Goal: Task Accomplishment & Management: Complete application form

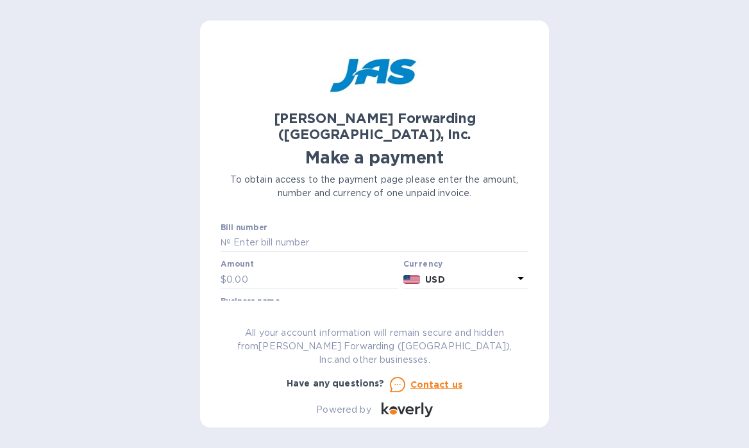
scroll to position [4, 0]
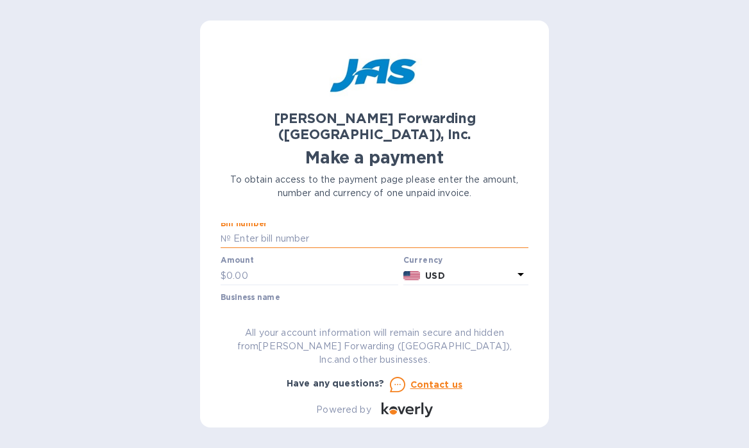
click at [269, 230] on input "text" at bounding box center [380, 239] width 298 height 19
type input "LAX503357544"
click at [325, 235] on div "Bill number № LAX503357544" at bounding box center [374, 235] width 313 height 37
click at [285, 266] on input "text" at bounding box center [312, 275] width 172 height 19
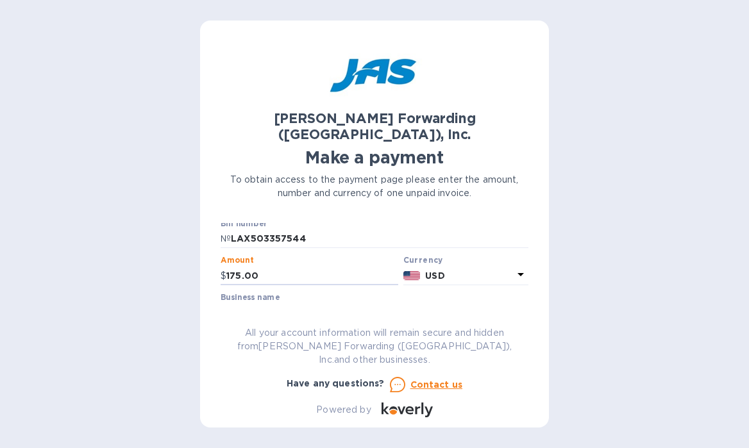
type input "175.00"
click at [332, 303] on input "text" at bounding box center [375, 312] width 308 height 19
type input "IJC COCO INC"
click at [484, 352] on p "All your account information will remain secure and hidden from [PERSON_NAME] F…" at bounding box center [375, 346] width 308 height 40
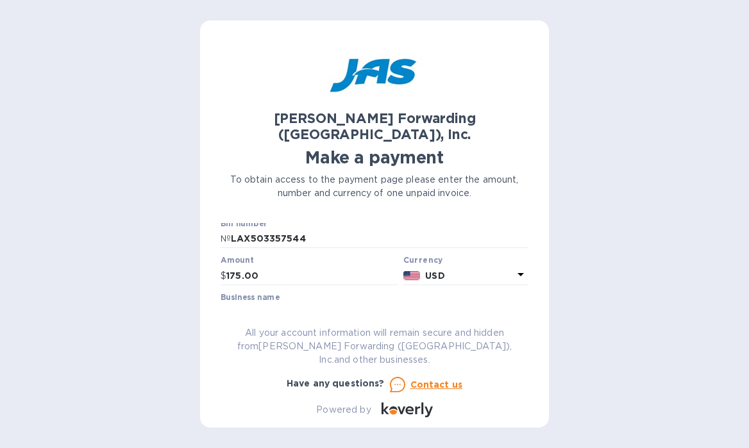
click at [555, 309] on div "[PERSON_NAME] Forwarding ([GEOGRAPHIC_DATA]), Inc. Make a payment To obtain acc…" at bounding box center [374, 224] width 749 height 448
click at [412, 319] on div "[PERSON_NAME] Forwarding ([GEOGRAPHIC_DATA]), Inc. Make a payment To obtain acc…" at bounding box center [375, 229] width 308 height 377
click at [341, 266] on input "175.00" at bounding box center [312, 275] width 172 height 19
click at [354, 303] on input "IJC COCO INC" at bounding box center [375, 312] width 308 height 19
click at [329, 375] on div "Have any questions?" at bounding box center [335, 385] width 103 height 21
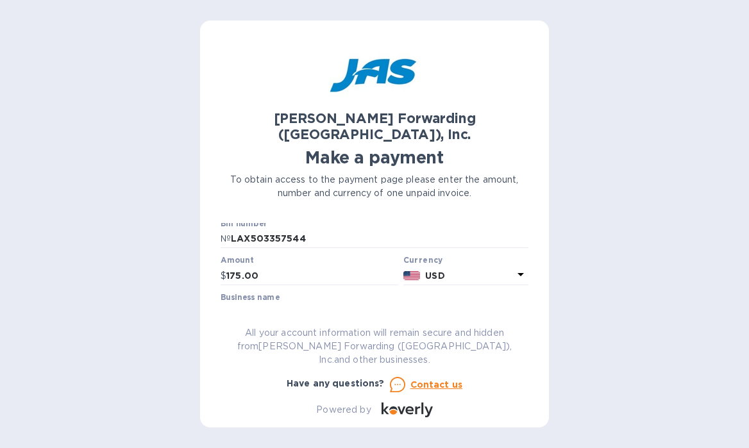
click at [516, 267] on icon at bounding box center [520, 274] width 15 height 15
click at [430, 276] on h3 "Currencies" at bounding box center [412, 282] width 56 height 12
click at [557, 257] on div "[PERSON_NAME] Forwarding ([GEOGRAPHIC_DATA]), Inc. Make a payment To obtain acc…" at bounding box center [374, 224] width 749 height 448
click at [403, 303] on input "IJC COCO INC" at bounding box center [375, 312] width 308 height 19
click at [381, 334] on div "[PERSON_NAME] Forwarding ([GEOGRAPHIC_DATA]), Inc. Make a payment To obtain acc…" at bounding box center [375, 229] width 308 height 377
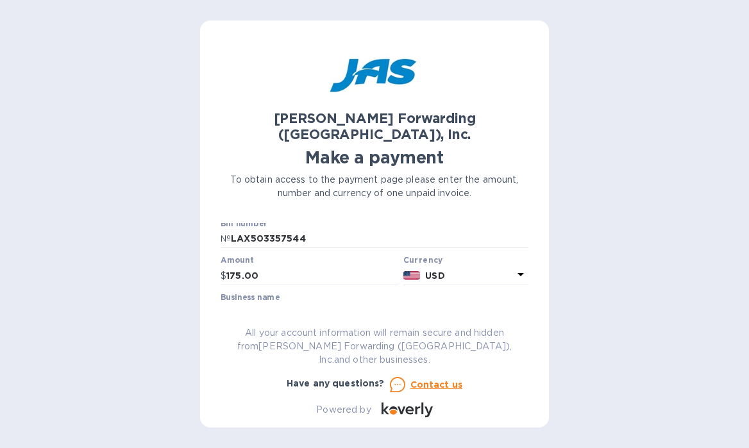
click at [529, 209] on div "[PERSON_NAME] Forwarding ([GEOGRAPHIC_DATA]), Inc. Make a payment To obtain acc…" at bounding box center [374, 224] width 349 height 407
click at [416, 403] on icon at bounding box center [407, 410] width 51 height 15
click at [410, 414] on icon at bounding box center [409, 411] width 8 height 8
click at [475, 344] on p "All your account information will remain secure and hidden from [PERSON_NAME] F…" at bounding box center [375, 346] width 308 height 40
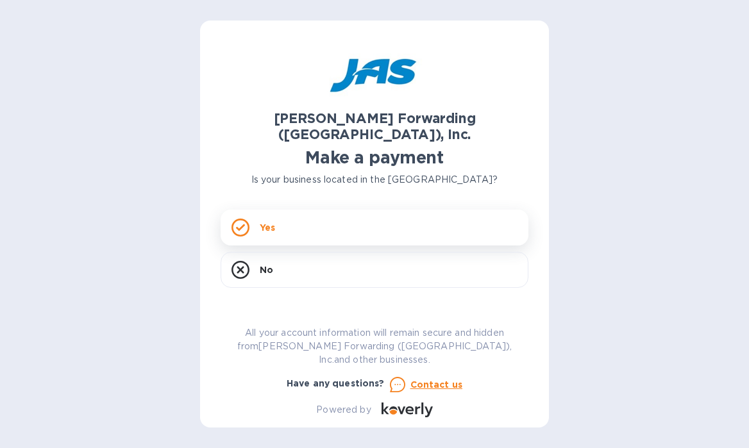
click at [267, 221] on p "Yes" at bounding box center [267, 227] width 15 height 13
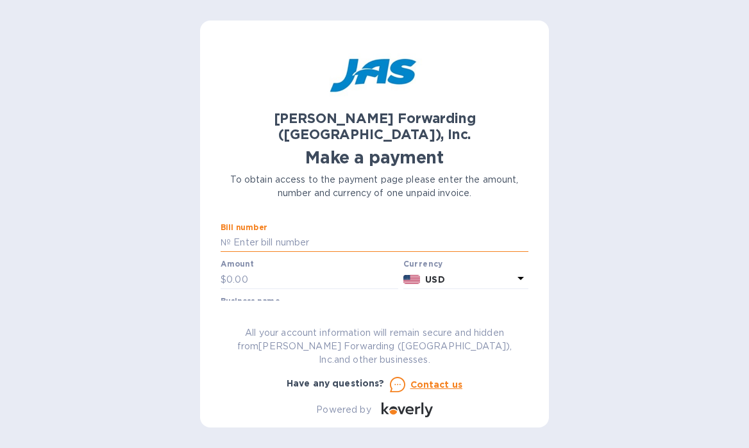
click at [275, 233] on input "text" at bounding box center [380, 242] width 298 height 19
type input "LAX503357544"
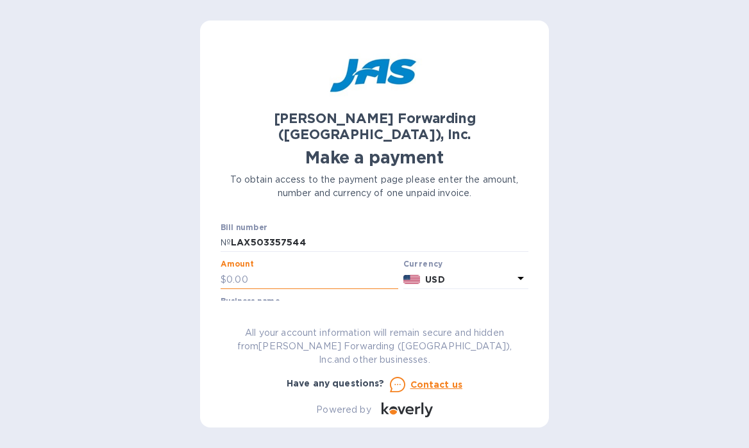
click at [312, 270] on input "text" at bounding box center [312, 279] width 172 height 19
type input "175.00"
click at [356, 297] on div "Business name" at bounding box center [375, 312] width 308 height 30
click at [293, 307] on input "text" at bounding box center [375, 316] width 308 height 19
type input "IJC COCO INC"
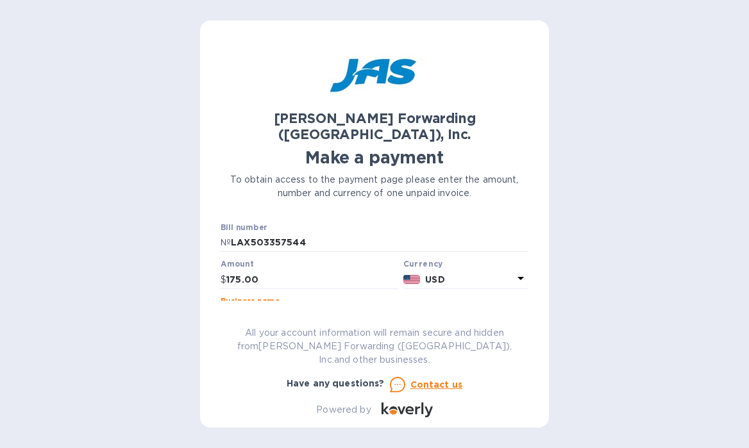
click at [413, 343] on p "All your account information will remain secure and hidden from [PERSON_NAME] F…" at bounding box center [375, 346] width 308 height 40
click at [701, 314] on div "[PERSON_NAME] Forwarding ([GEOGRAPHIC_DATA]), Inc. Make a payment To obtain acc…" at bounding box center [374, 224] width 749 height 448
click at [518, 308] on input "IJC COCO INC" at bounding box center [375, 316] width 308 height 19
click at [484, 361] on p "All your account information will remain secure and hidden from [PERSON_NAME] F…" at bounding box center [375, 346] width 308 height 40
